Goal: Communication & Community: Answer question/provide support

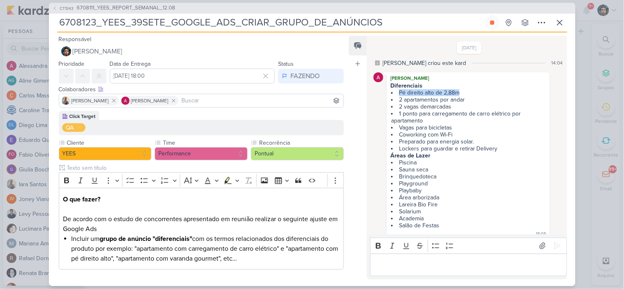
scroll to position [14, 0]
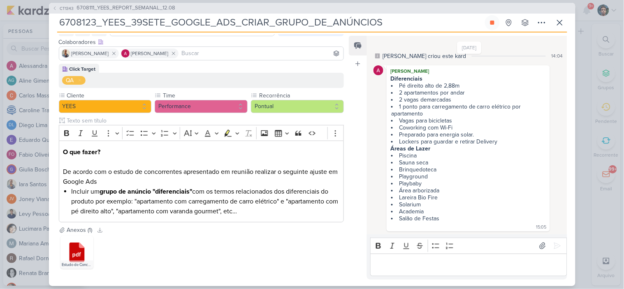
click at [416, 270] on div "Editor editing area: main" at bounding box center [468, 265] width 197 height 23
drag, startPoint x: 472, startPoint y: 265, endPoint x: 468, endPoint y: 263, distance: 5.0
click at [473, 265] on p "Editor editing area: main" at bounding box center [469, 265] width 188 height 10
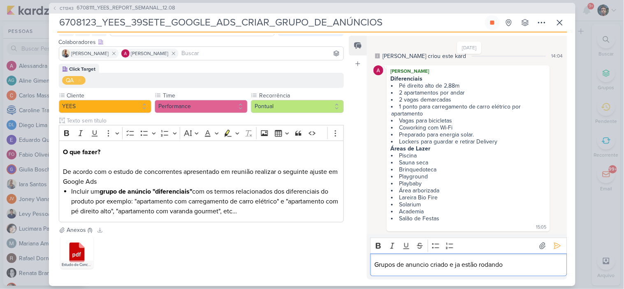
click at [447, 266] on p "Grupos de anuncio criado e ja estão rodando" at bounding box center [469, 265] width 188 height 10
click at [448, 268] on p "Grupos de anuncio criado e ja estão rodando" at bounding box center [469, 265] width 188 height 10
click at [471, 265] on p "Grupos de anuncio criados e ja estão rodando" at bounding box center [469, 265] width 188 height 10
click at [492, 265] on p "Grupos de anuncio criados e ja estão rodando" at bounding box center [469, 265] width 188 height 10
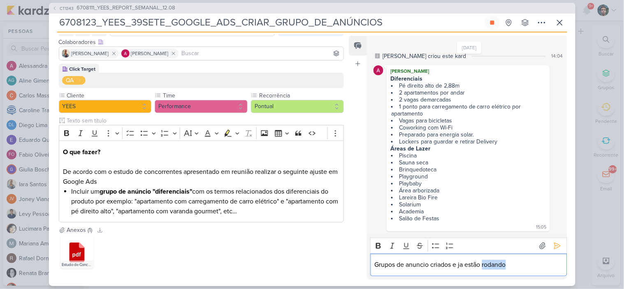
click at [493, 265] on p "Grupos de anuncio criados e ja estão rodando" at bounding box center [469, 265] width 188 height 10
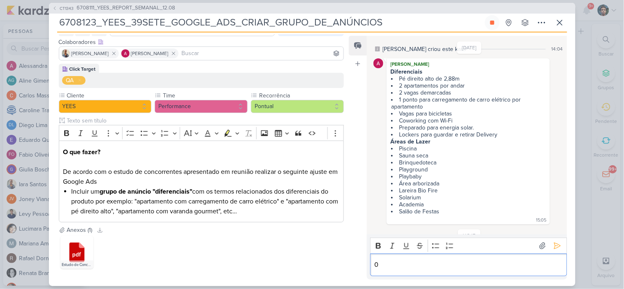
scroll to position [55, 0]
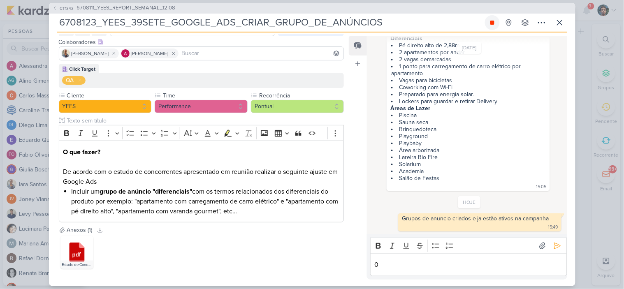
click at [487, 26] on button at bounding box center [492, 22] width 15 height 15
click at [559, 22] on icon at bounding box center [560, 22] width 5 height 5
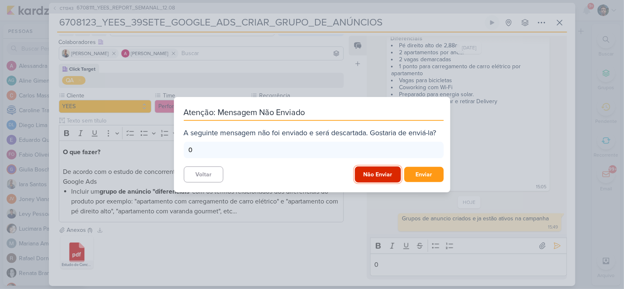
click at [364, 173] on button "Não Enviar" at bounding box center [378, 175] width 46 height 16
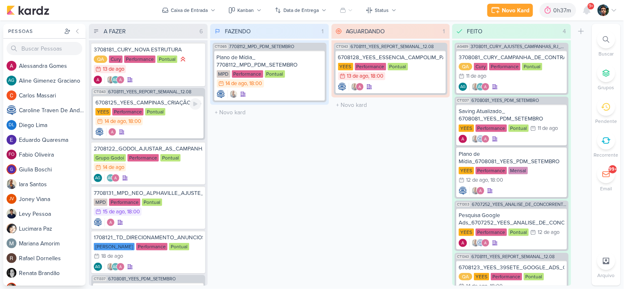
click at [177, 125] on div "YEES Performance Pontual 14/8 [DATE] 18:00" at bounding box center [148, 117] width 106 height 18
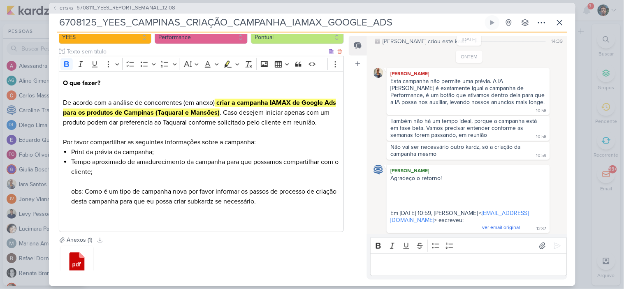
scroll to position [137, 0]
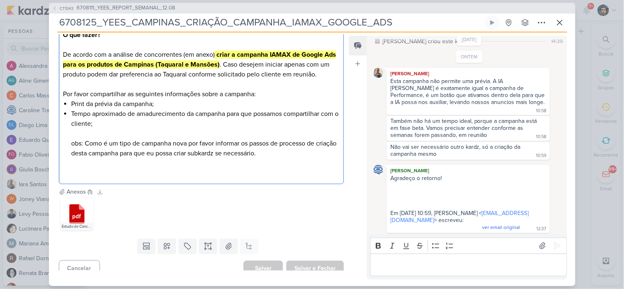
click at [232, 66] on strong "criar a campanha IAMAX de Google Ads para os produtos de Campinas (Taquaral e M…" at bounding box center [199, 60] width 273 height 18
click at [244, 75] on p "O que fazer? De acordo com a análise de concorrentes (em anexo) criar a campanh…" at bounding box center [201, 54] width 277 height 49
click at [183, 75] on p "O que fazer? De acordo com a análise de concorrentes (em anexo) criar a campanh…" at bounding box center [201, 54] width 277 height 49
click at [494, 23] on icon at bounding box center [493, 22] width 4 height 5
click at [413, 265] on p "Editor editing area: main" at bounding box center [469, 265] width 188 height 10
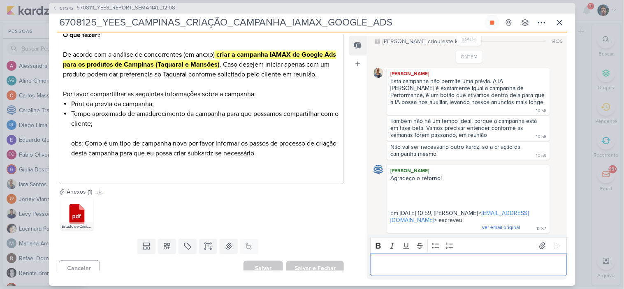
click at [431, 263] on p "Editor editing area: main" at bounding box center [469, 265] width 188 height 10
click at [556, 21] on icon at bounding box center [560, 23] width 10 height 10
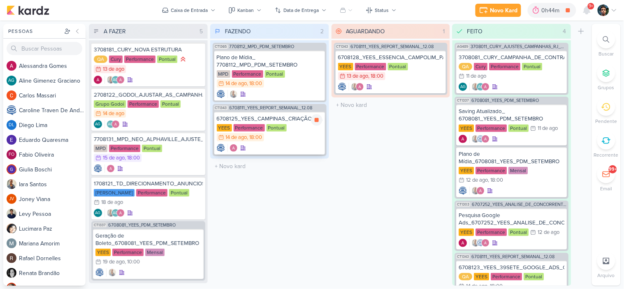
click at [293, 135] on div "YEES Performance Pontual 14/8 [DATE] 18:00" at bounding box center [270, 133] width 106 height 18
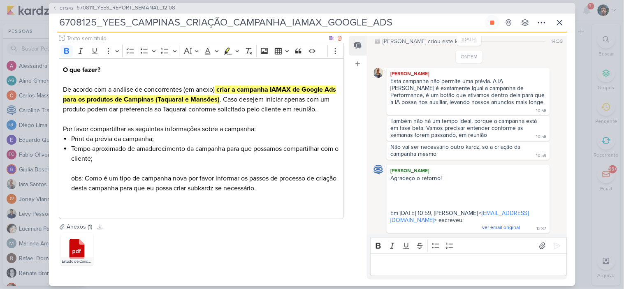
scroll to position [144, 0]
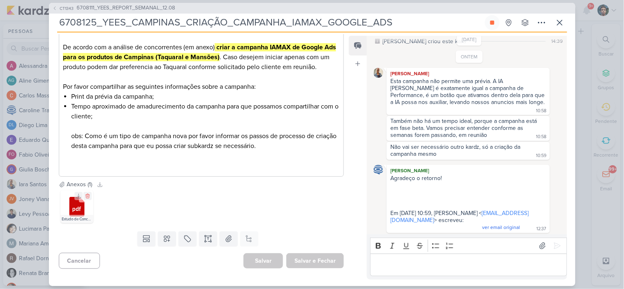
click at [73, 207] on icon at bounding box center [76, 207] width 15 height 20
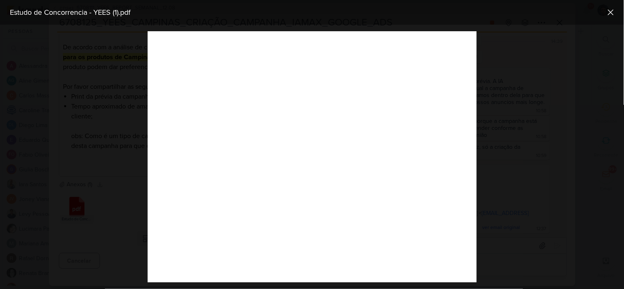
click at [534, 97] on div at bounding box center [312, 157] width 624 height 265
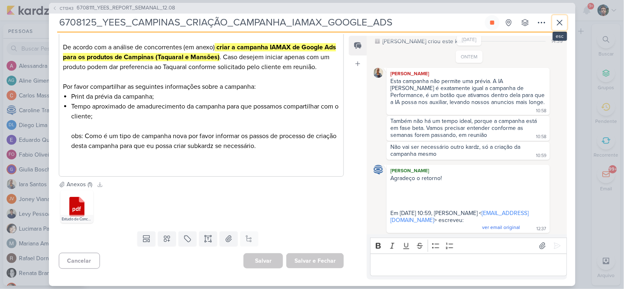
click at [563, 25] on icon at bounding box center [560, 23] width 10 height 10
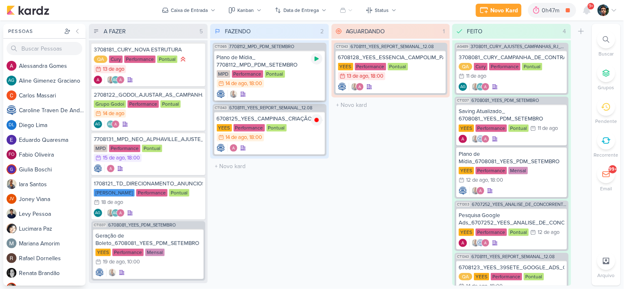
click at [314, 61] on icon at bounding box center [317, 59] width 7 height 7
click at [310, 86] on div "MPD Performance Pontual 14/8 [DATE] 18:00" at bounding box center [270, 79] width 106 height 18
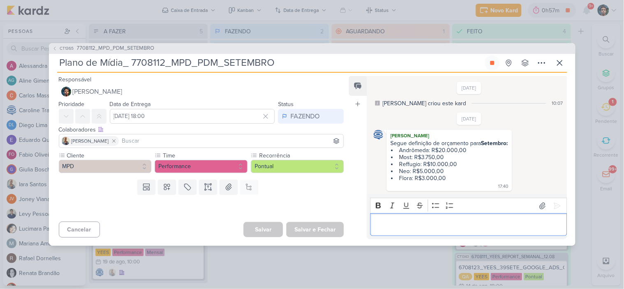
click at [400, 227] on p "Editor editing area: main" at bounding box center [469, 225] width 188 height 10
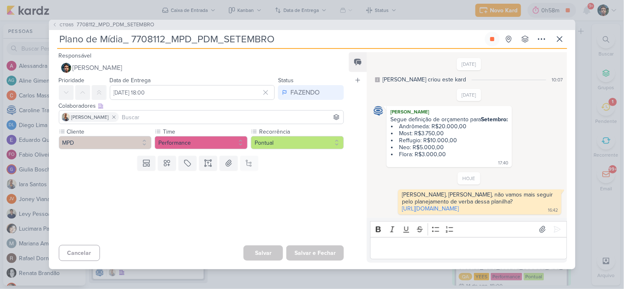
click at [604, 52] on div "CT1365 7708112_MPD_PDM_SETEMBRO Plano de Mídia_ 7708112_MPD_PDM_SETEMBRO" at bounding box center [312, 144] width 624 height 289
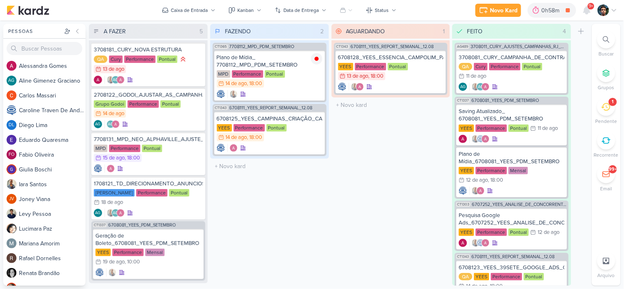
click at [614, 105] on div "1" at bounding box center [613, 102] width 8 height 8
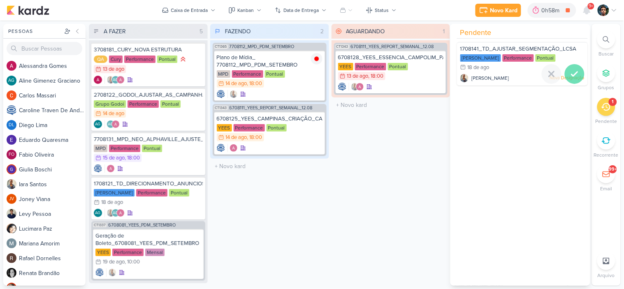
click at [570, 77] on icon at bounding box center [575, 74] width 10 height 10
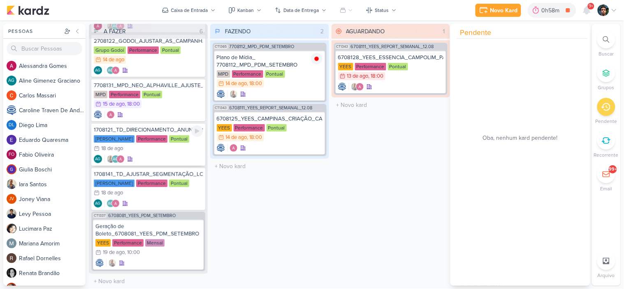
scroll to position [54, 0]
click at [239, 200] on div "FAZENDO 2 Mover Para Esquerda Mover Para Direita [GEOGRAPHIC_DATA] CT1365 77081…" at bounding box center [269, 155] width 119 height 262
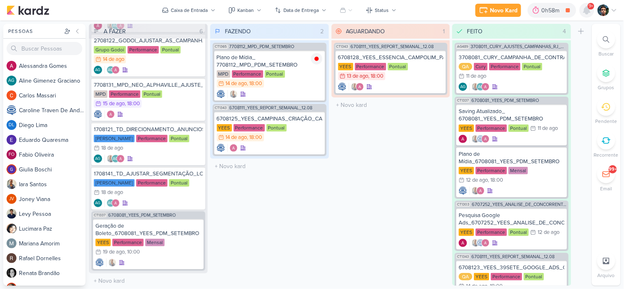
click at [587, 13] on icon at bounding box center [587, 10] width 7 height 7
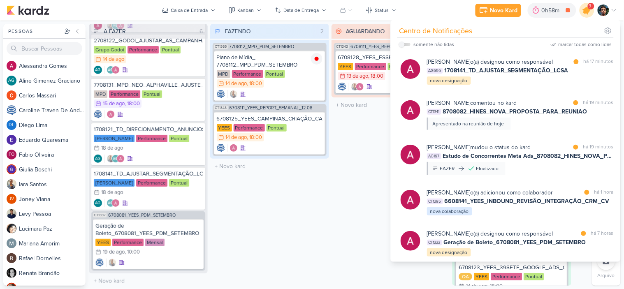
click at [589, 13] on icon at bounding box center [587, 10] width 10 height 10
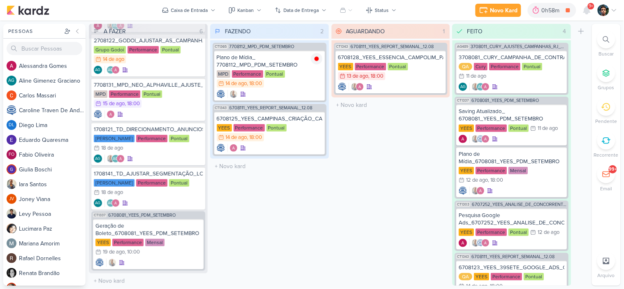
click at [270, 211] on div "FAZENDO 2 Mover Para Esquerda Mover Para Direita [GEOGRAPHIC_DATA] CT1365 77081…" at bounding box center [269, 155] width 119 height 262
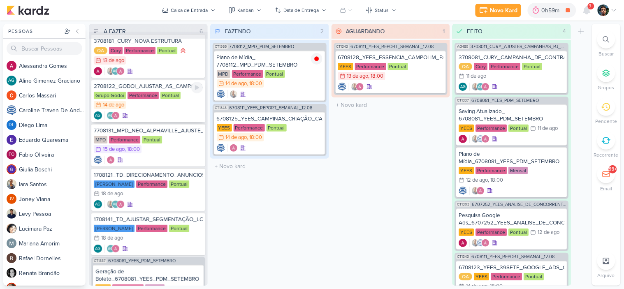
scroll to position [0, 0]
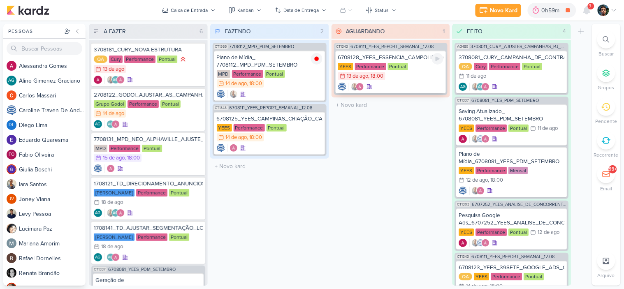
click at [407, 78] on div "YEES Performance Pontual 13/8 [DATE] 18:00" at bounding box center [391, 72] width 106 height 18
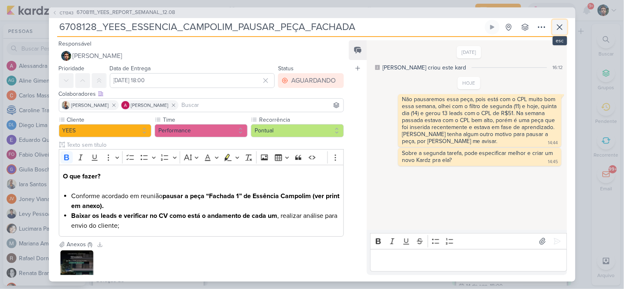
click at [556, 30] on icon at bounding box center [560, 27] width 10 height 10
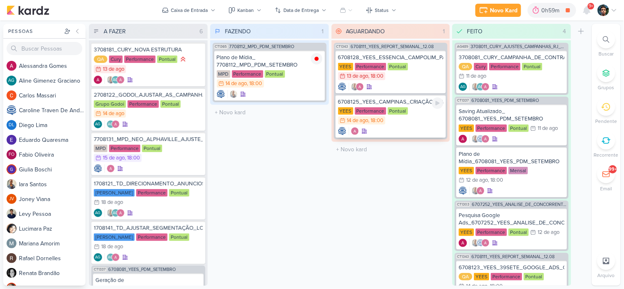
click at [411, 122] on div "YEES Performance Pontual 14/8 [DATE] 18:00" at bounding box center [391, 116] width 106 height 18
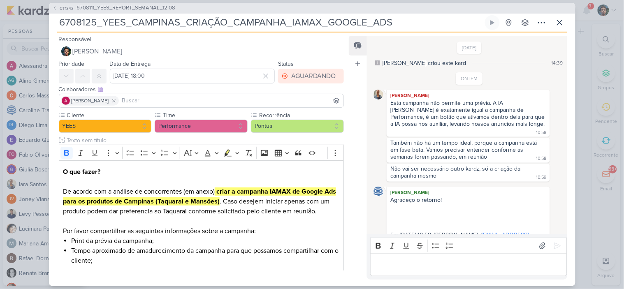
scroll to position [22, 0]
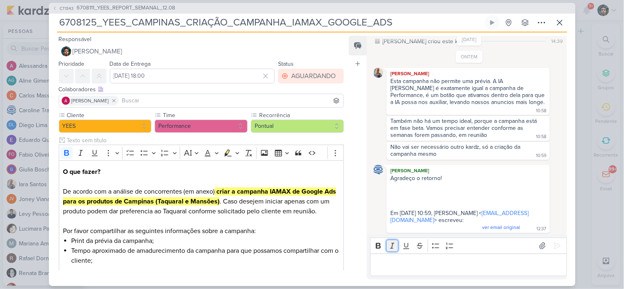
click at [394, 251] on button "Italic" at bounding box center [392, 246] width 12 height 12
click at [394, 243] on icon "Editor toolbar" at bounding box center [393, 246] width 8 height 8
click at [385, 263] on p "Editor editing area: main" at bounding box center [469, 265] width 188 height 10
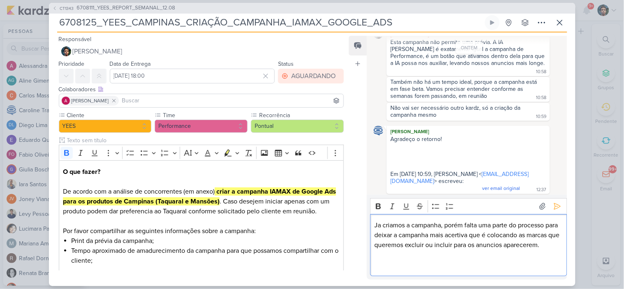
scroll to position [71, 0]
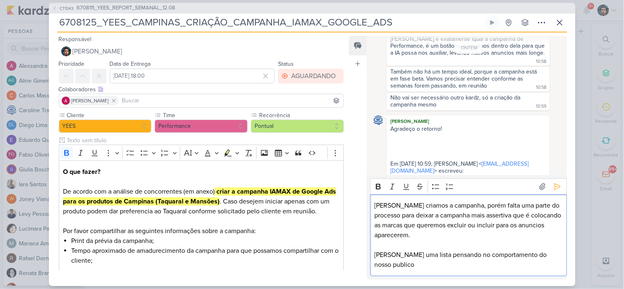
click at [500, 240] on p "[PERSON_NAME] criamos a campanha, porém falta uma parte do processo para deixar…" at bounding box center [469, 221] width 188 height 40
drag, startPoint x: 413, startPoint y: 233, endPoint x: 399, endPoint y: 224, distance: 16.7
click at [413, 233] on p "[PERSON_NAME] criamos a campanha, porém falta uma parte do processo para deixar…" at bounding box center [469, 221] width 188 height 40
click at [382, 214] on p "[PERSON_NAME] criamos a campanha, porém falta uma parte do processo para deixar…" at bounding box center [469, 221] width 188 height 40
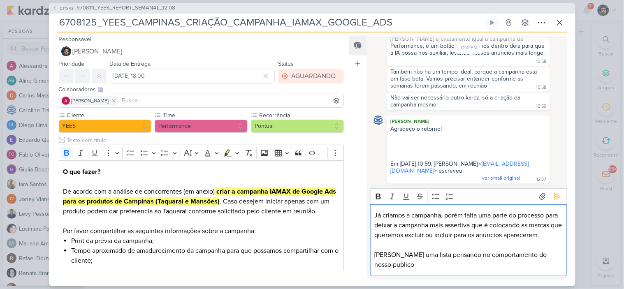
click at [554, 250] on p "Editor editing area: main" at bounding box center [469, 245] width 188 height 10
click at [556, 265] on p "[PERSON_NAME] uma lista pensando no comportamento do nosso publico" at bounding box center [469, 260] width 188 height 20
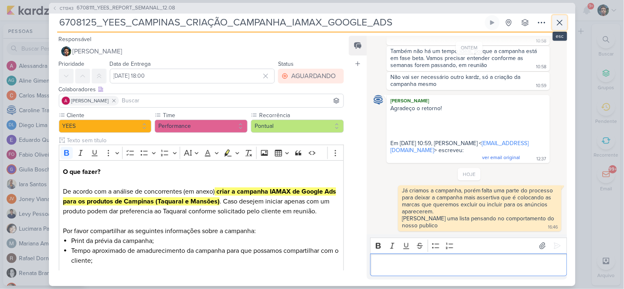
click at [553, 23] on button at bounding box center [560, 22] width 15 height 15
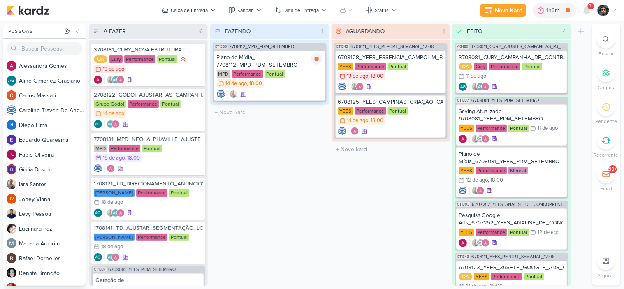
click at [293, 91] on div at bounding box center [270, 94] width 106 height 8
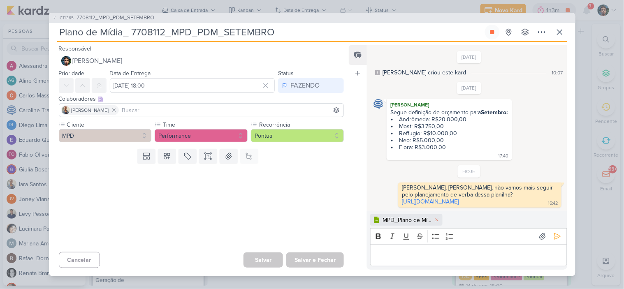
click at [443, 261] on p "Editor editing area: main" at bounding box center [469, 256] width 188 height 10
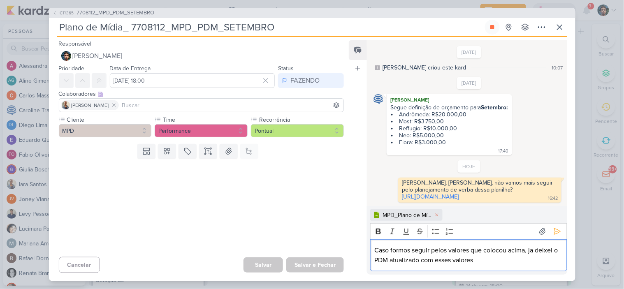
click at [402, 256] on p "Caso formos seguir pelos valores que colocou acima, ja deixei o PDM atualizado …" at bounding box center [469, 256] width 188 height 20
click at [434, 257] on p "Caso formos seguir pelos valores que colocou acima, ja deixei o PDM atualizado …" at bounding box center [469, 256] width 188 height 20
click at [430, 253] on p "Caso formos seguir pelos valores que colocou acima, ja deixei o PDM atualizado …" at bounding box center [469, 256] width 188 height 20
drag, startPoint x: 411, startPoint y: 255, endPoint x: 348, endPoint y: 258, distance: 63.0
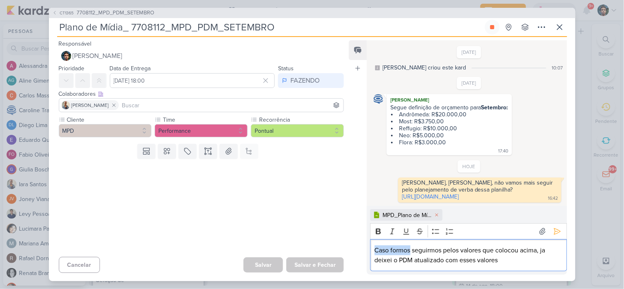
click at [348, 258] on div "Responsável Nelito Junior Nenhum contato encontrado create new contact Novo Con…" at bounding box center [312, 159] width 527 height 244
click at [509, 265] on p "No caso de seguirmos pelos valores que colocou acima, ja deixei o PDM atualizad…" at bounding box center [469, 256] width 188 height 20
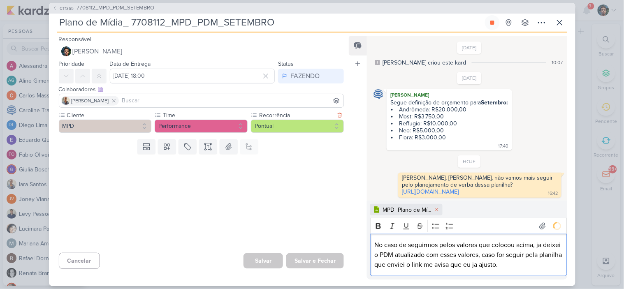
scroll to position [38, 0]
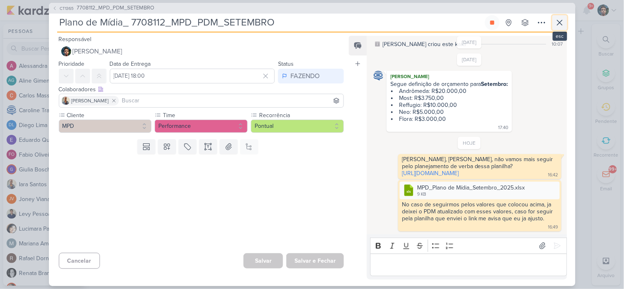
click at [562, 22] on icon at bounding box center [560, 23] width 10 height 10
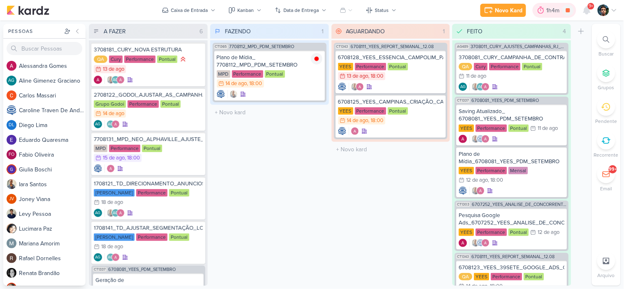
click at [556, 13] on div "1h4m" at bounding box center [555, 10] width 16 height 9
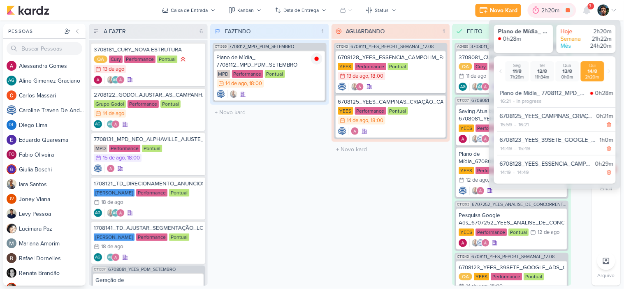
click at [545, 12] on div "2h20m" at bounding box center [552, 10] width 21 height 9
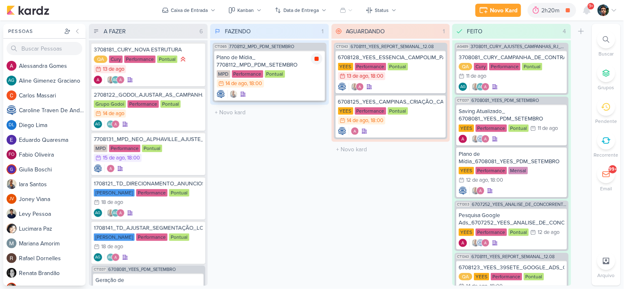
click at [319, 57] on icon at bounding box center [317, 59] width 7 height 7
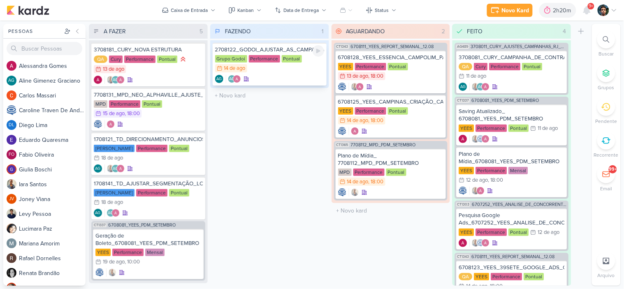
click at [301, 79] on div "AG AG" at bounding box center [269, 79] width 109 height 8
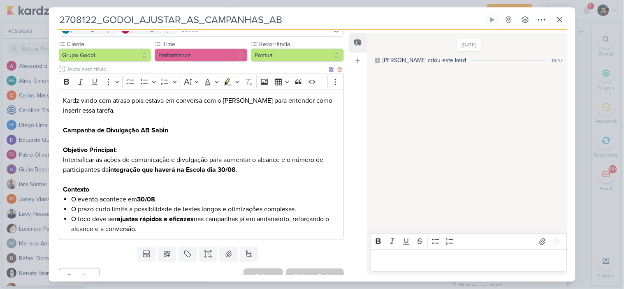
scroll to position [79, 0]
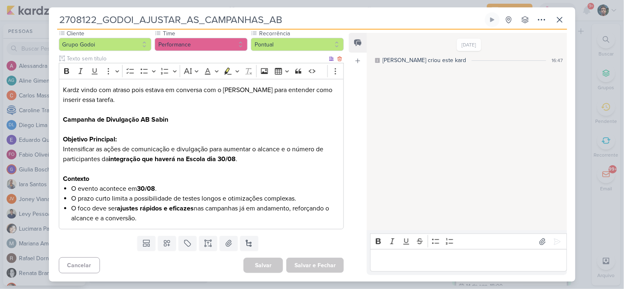
click at [277, 184] on li "O evento acontece em 30/08 ." at bounding box center [205, 189] width 268 height 10
click at [381, 255] on div "Editor editing area: main" at bounding box center [468, 260] width 197 height 23
click at [380, 256] on p "[PERSON_NAME]" at bounding box center [469, 261] width 188 height 10
click at [404, 261] on p "[PERSON_NAME]" at bounding box center [469, 261] width 188 height 10
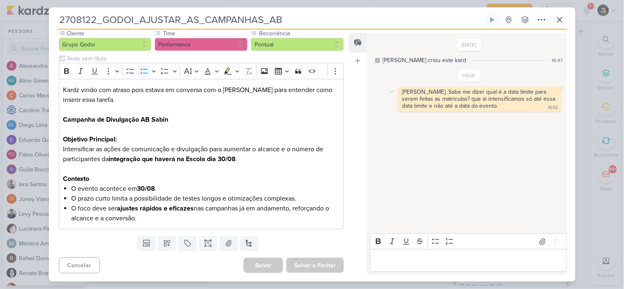
click at [459, 97] on div "[PERSON_NAME]. Sabe me dizer qual é a data limite para serem feitas as matricul…" at bounding box center [480, 98] width 156 height 21
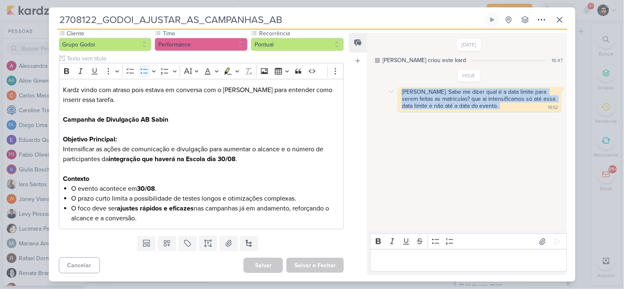
click at [459, 97] on div "[PERSON_NAME]. Sabe me dizer qual é a data limite para serem feitas as matricul…" at bounding box center [480, 98] width 156 height 21
click at [556, 23] on icon at bounding box center [560, 20] width 10 height 10
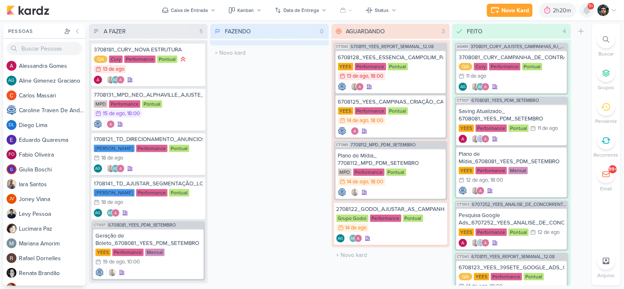
click at [585, 15] on icon at bounding box center [587, 10] width 10 height 10
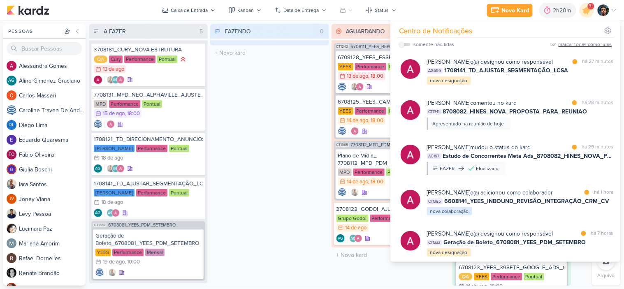
click at [585, 46] on div "marcar todas como lidas" at bounding box center [586, 44] width 54 height 7
click at [251, 100] on div "FAZENDO 0 Mover Para Esquerda Mover Para Direita [GEOGRAPHIC_DATA] O título do …" at bounding box center [269, 155] width 119 height 262
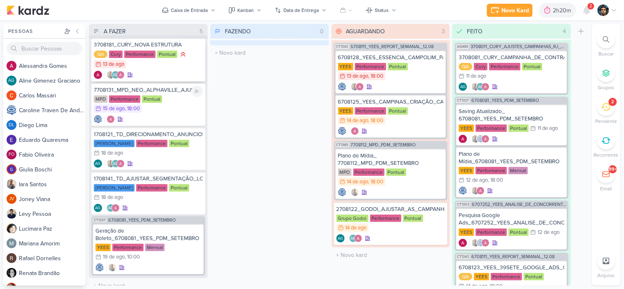
scroll to position [0, 0]
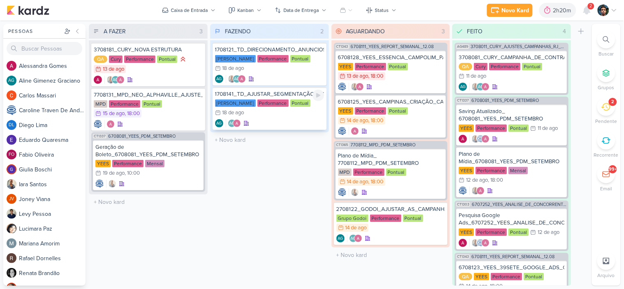
click at [291, 122] on div "AG AG" at bounding box center [269, 123] width 109 height 8
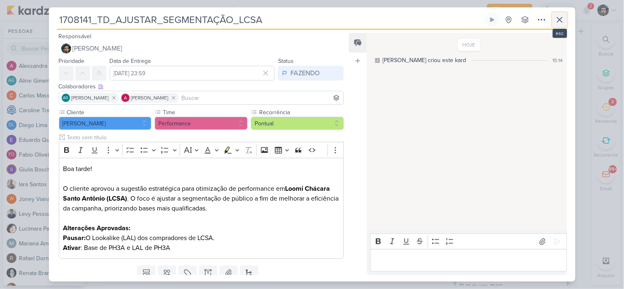
click at [567, 18] on button at bounding box center [560, 19] width 15 height 15
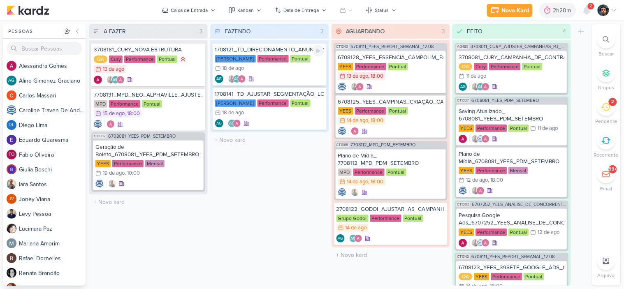
click at [304, 64] on div "[PERSON_NAME] Performance Pontual 18/8 [DATE]" at bounding box center [269, 64] width 109 height 18
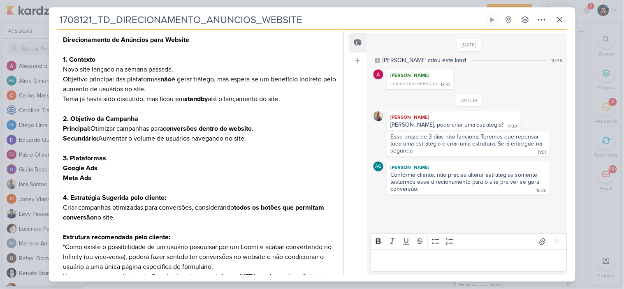
scroll to position [137, 0]
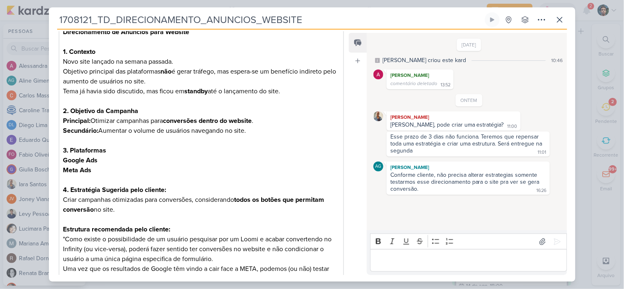
click at [128, 154] on h3 "3. Plataformas" at bounding box center [201, 151] width 277 height 10
drag, startPoint x: 123, startPoint y: 170, endPoint x: 109, endPoint y: 171, distance: 14.9
click at [109, 171] on p "Meta Ads" at bounding box center [201, 170] width 277 height 10
drag, startPoint x: 121, startPoint y: 170, endPoint x: 59, endPoint y: 161, distance: 62.5
click at [59, 161] on div "Direcionamento de Anúncios para Website 1. Contexto Novo site lançado na semana…" at bounding box center [202, 170] width 286 height 299
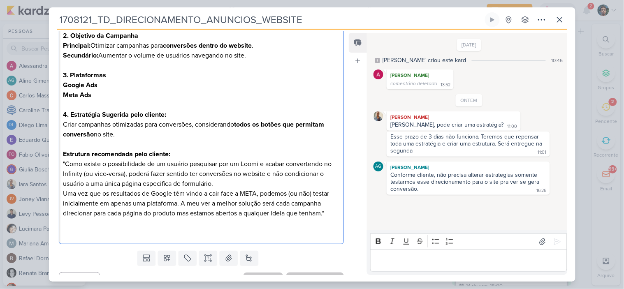
scroll to position [228, 0]
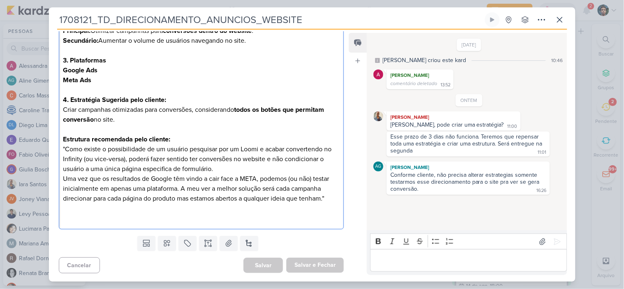
click at [250, 51] on p "Editor editing area: main" at bounding box center [201, 51] width 277 height 10
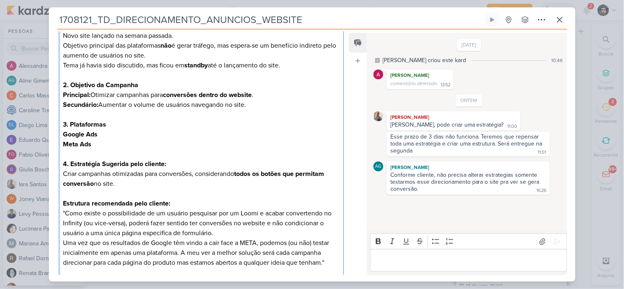
scroll to position [183, 0]
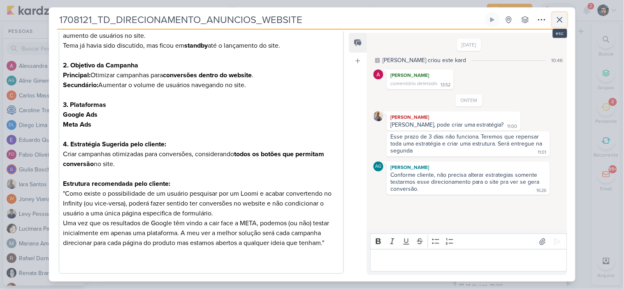
click at [565, 22] on button at bounding box center [560, 19] width 15 height 15
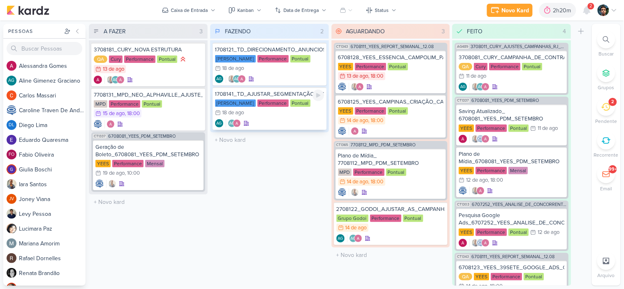
click at [274, 112] on div "[PERSON_NAME] Performance Pontual 18/8 [DATE]" at bounding box center [269, 109] width 109 height 18
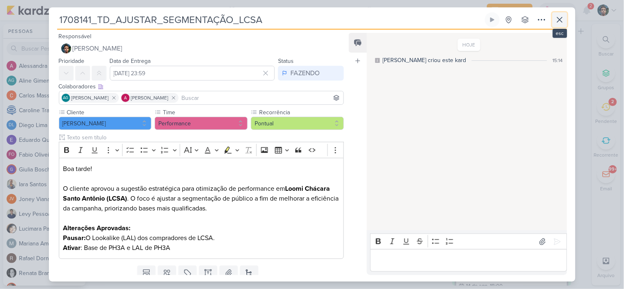
click at [564, 15] on icon at bounding box center [560, 20] width 10 height 10
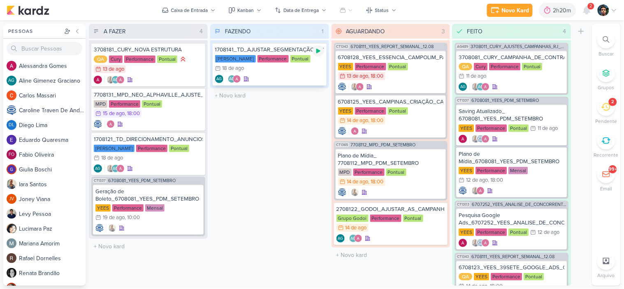
click at [315, 48] on icon at bounding box center [318, 51] width 7 height 7
click at [611, 114] on div "2" at bounding box center [607, 107] width 18 height 18
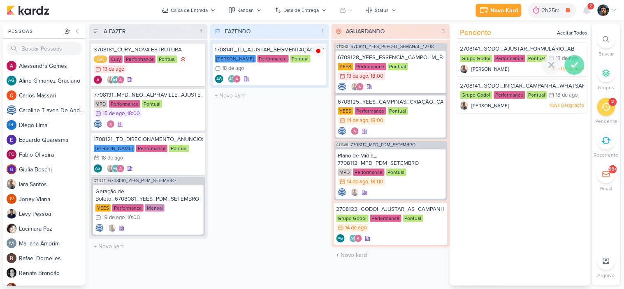
click at [571, 59] on div at bounding box center [575, 65] width 20 height 20
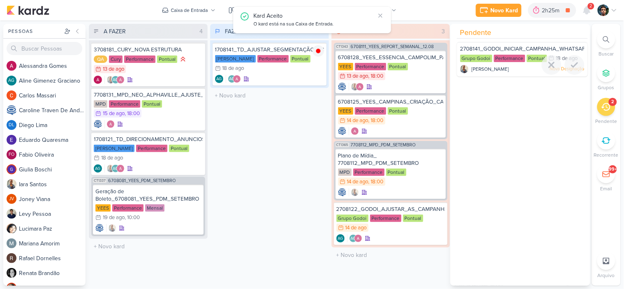
click at [571, 59] on div at bounding box center [575, 65] width 20 height 20
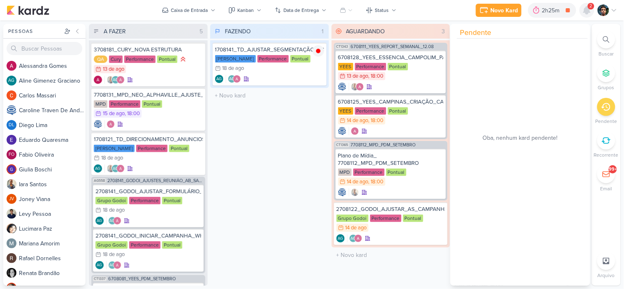
click at [589, 15] on icon at bounding box center [587, 10] width 10 height 10
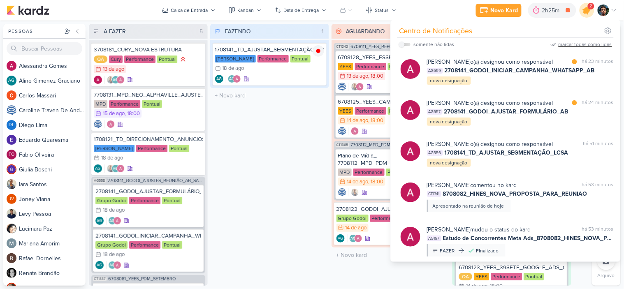
click at [589, 15] on icon at bounding box center [587, 10] width 14 height 14
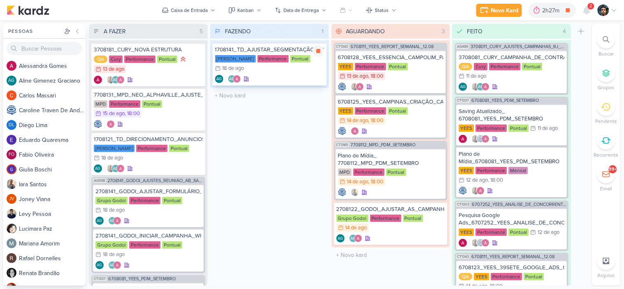
click at [296, 76] on div "AG AG" at bounding box center [269, 79] width 109 height 8
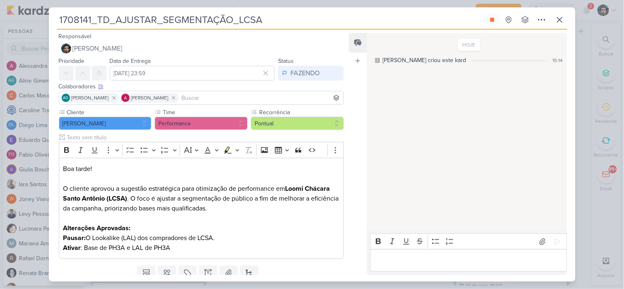
click at [469, 263] on p "Editor editing area: main" at bounding box center [469, 261] width 188 height 10
click at [563, 19] on icon at bounding box center [560, 20] width 10 height 10
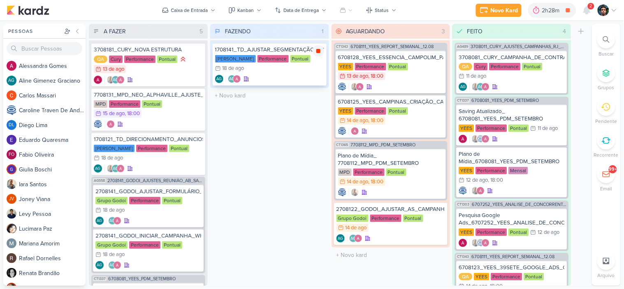
click at [318, 49] on icon at bounding box center [319, 51] width 4 height 4
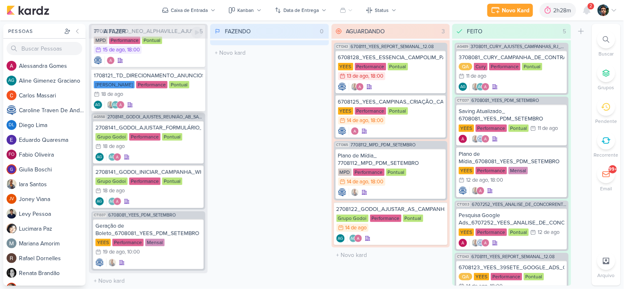
scroll to position [0, 0]
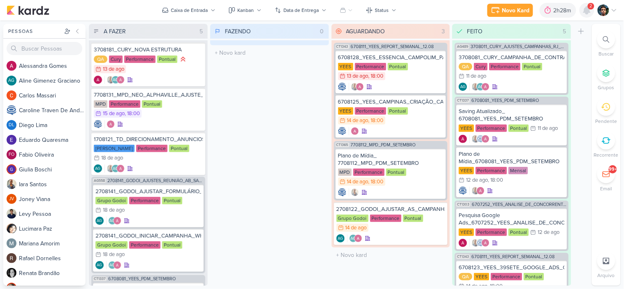
click at [593, 9] on div at bounding box center [587, 10] width 15 height 15
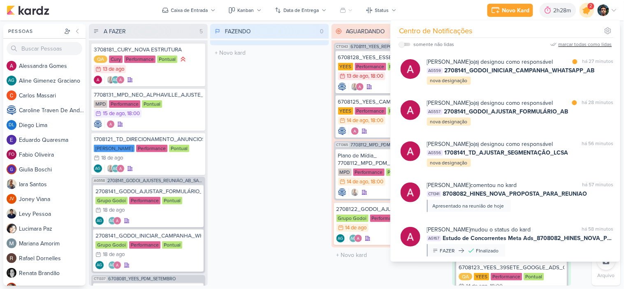
click at [593, 9] on icon at bounding box center [587, 10] width 14 height 14
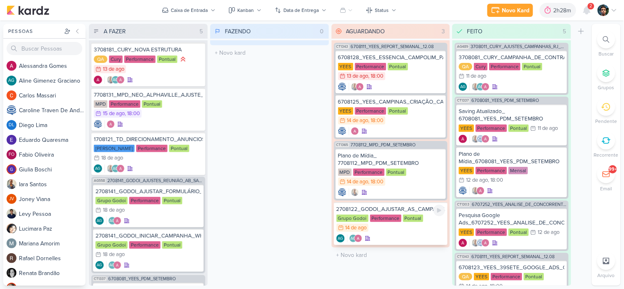
click at [414, 235] on div "AG AG" at bounding box center [391, 239] width 109 height 8
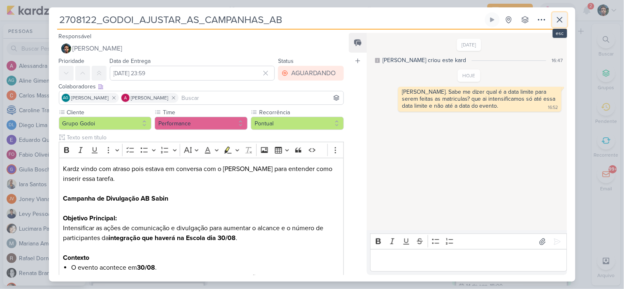
click at [556, 22] on icon at bounding box center [560, 20] width 10 height 10
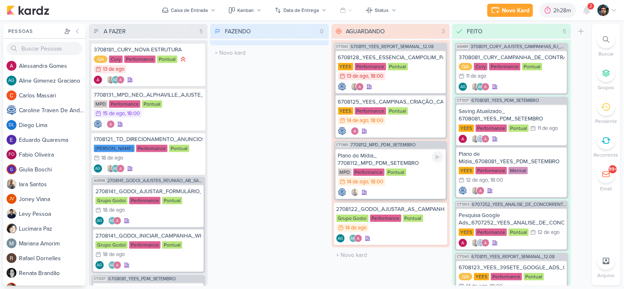
click at [419, 191] on div at bounding box center [391, 193] width 106 height 8
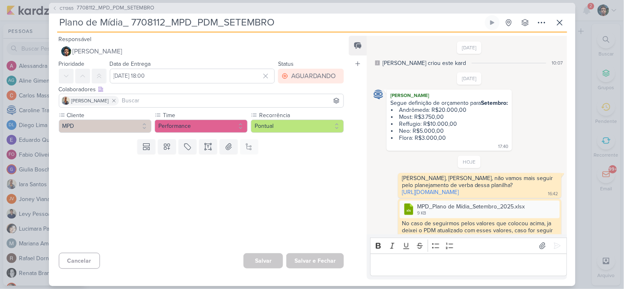
scroll to position [38, 0]
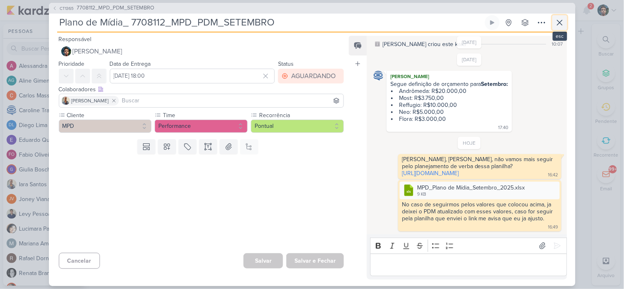
click at [564, 21] on icon at bounding box center [560, 23] width 10 height 10
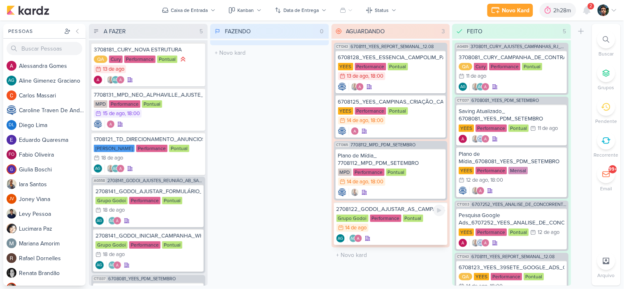
click at [410, 226] on div "Grupo Godoi Performance Pontual 14/8 [DATE]" at bounding box center [391, 224] width 109 height 18
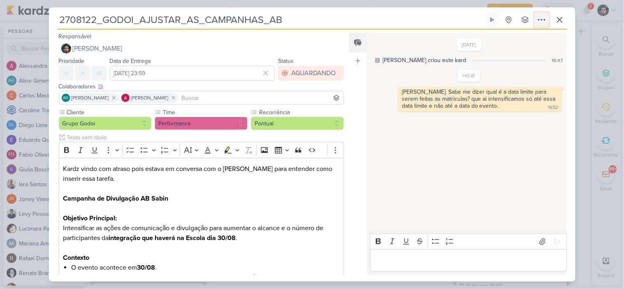
click at [540, 22] on icon at bounding box center [542, 20] width 10 height 10
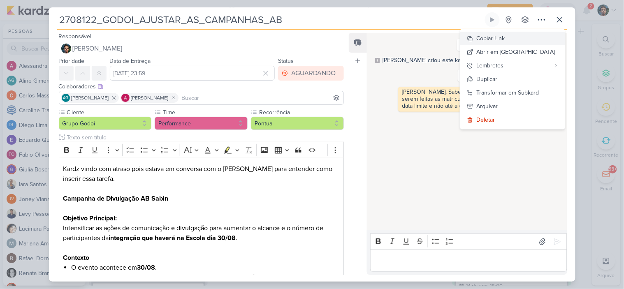
click at [505, 40] on div "Copiar Link" at bounding box center [491, 38] width 28 height 9
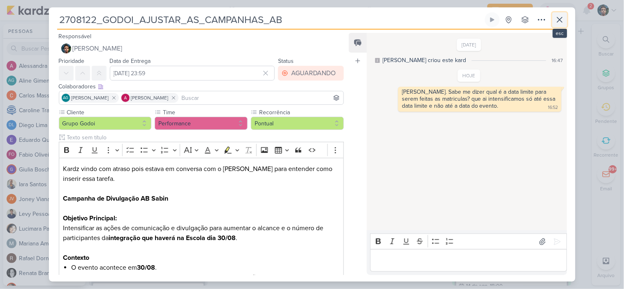
click at [556, 20] on icon at bounding box center [560, 20] width 10 height 10
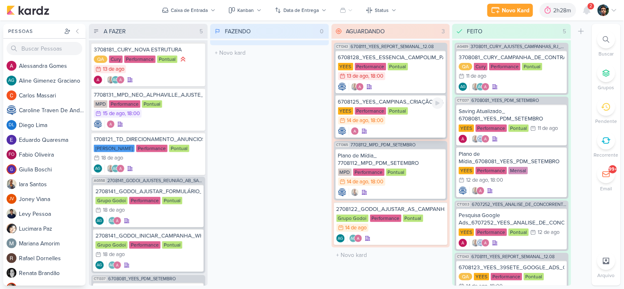
click at [425, 121] on div "YEES Performance Pontual 14/8 [DATE] 18:00" at bounding box center [391, 116] width 106 height 18
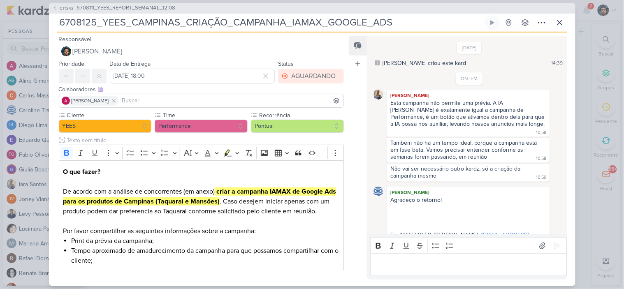
scroll to position [92, 0]
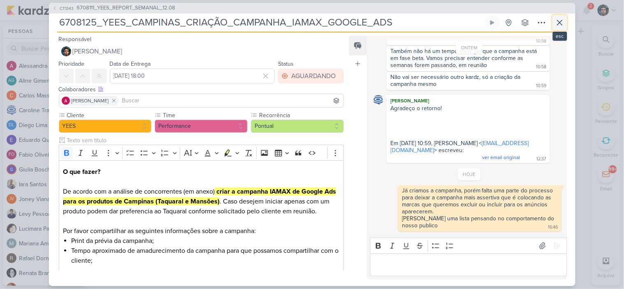
click at [562, 20] on icon at bounding box center [560, 23] width 10 height 10
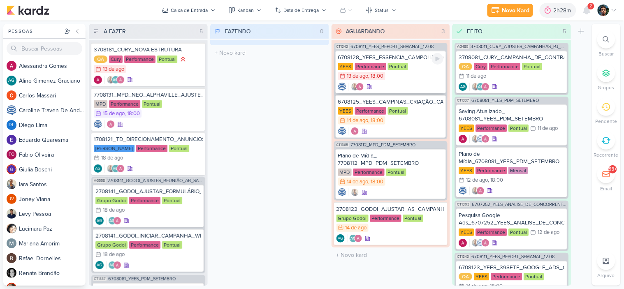
click at [406, 76] on div "YEES Performance Pontual 13/8 [DATE] 18:00" at bounding box center [391, 72] width 106 height 18
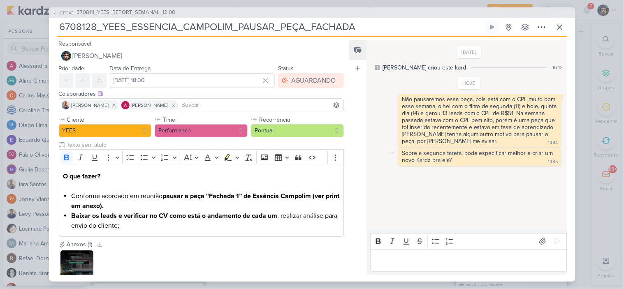
click at [449, 164] on div "Sobre a segunda tarefa, pode especificar melhor e criar um novo Kardz pra ela?" at bounding box center [478, 157] width 153 height 14
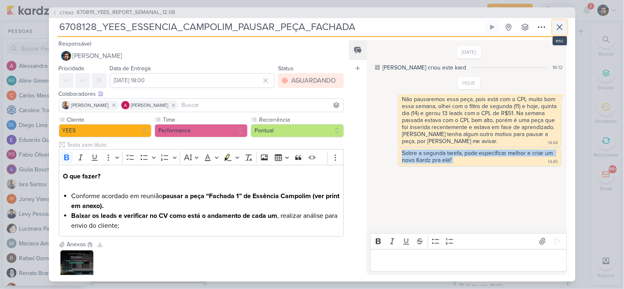
click at [560, 23] on icon at bounding box center [560, 27] width 10 height 10
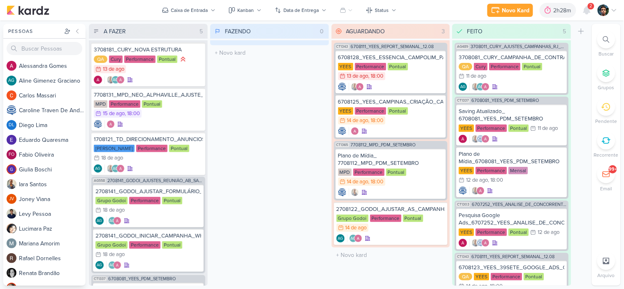
click at [276, 95] on div "FAZENDO 0 Mover Para Esquerda Mover Para Direita [GEOGRAPHIC_DATA] O título do …" at bounding box center [269, 155] width 119 height 262
click at [594, 13] on div "Novo Kard Ctrl + k 2h28m Sessão desligada... Hoje 2h28m Semana 21h29m Mês 24h27…" at bounding box center [553, 10] width 130 height 15
click at [590, 13] on icon at bounding box center [587, 10] width 10 height 10
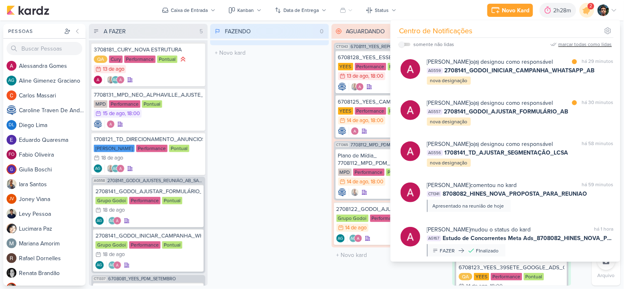
click at [582, 46] on div "marcar todas como lidas" at bounding box center [586, 44] width 54 height 7
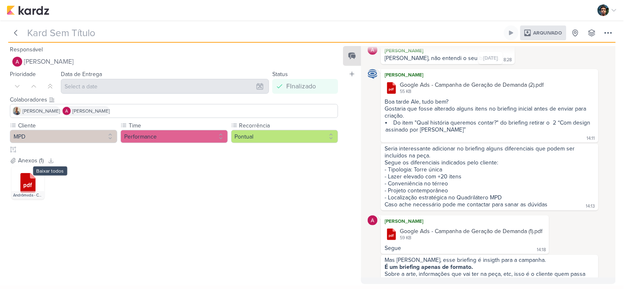
scroll to position [91, 0]
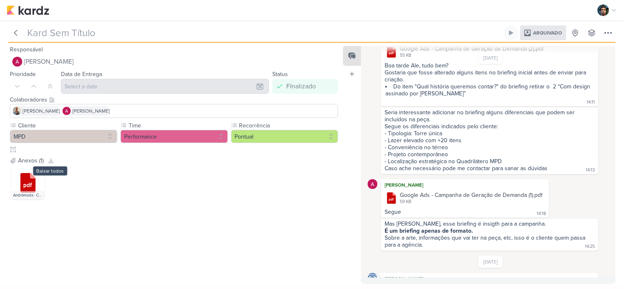
type input "AJUSTE_7707311_MPD_CAMPANHA_GERAÇÃO_DEMANDA_GOOGLE_ADS"
type input "6 de agosto de 2025 às 18:00"
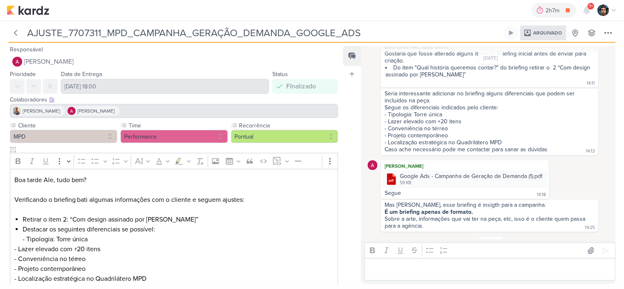
scroll to position [0, 0]
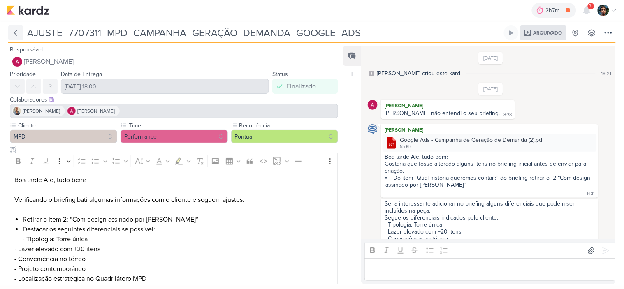
click at [10, 30] on button at bounding box center [15, 33] width 15 height 15
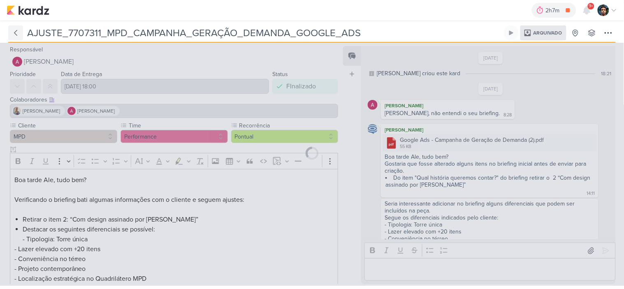
type input "7707311_MPD_CAMPANHA_GERAÇÃO_DEMANDA_GOOGLE_ADS"
type input "8 de agosto de 2025 às 18:00"
